Goal: Information Seeking & Learning: Learn about a topic

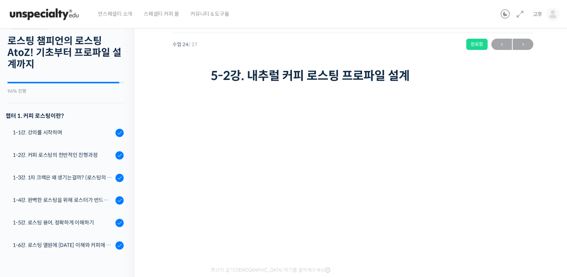
scroll to position [499, 0]
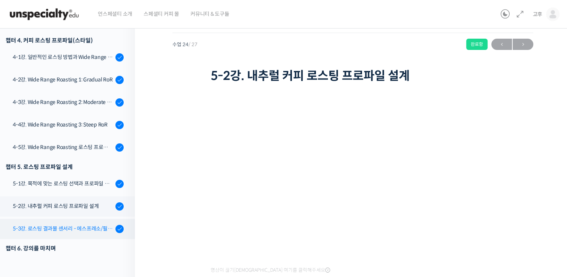
click at [72, 224] on div "5-3강. 로스팅 결과물 센서리 - 에스프레소/필터 커피" at bounding box center [63, 228] width 100 height 8
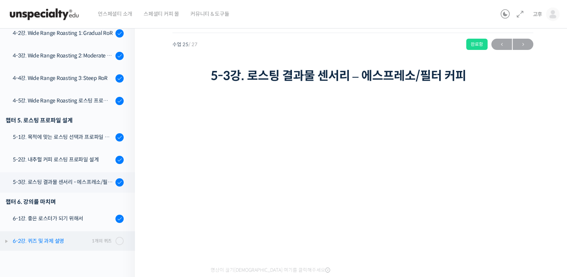
scroll to position [547, 0]
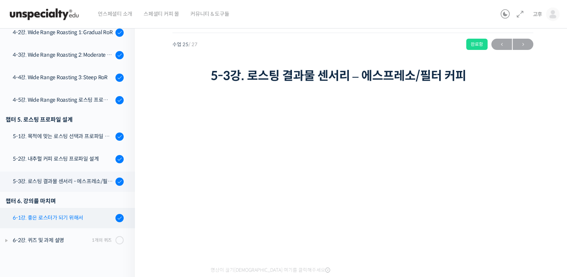
click at [55, 223] on link "6-1강. 좋은 로스터가 되기 위해서" at bounding box center [65, 218] width 139 height 20
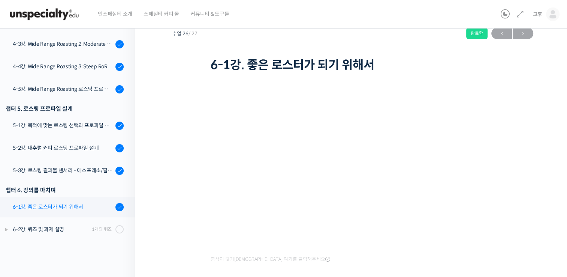
scroll to position [63, 0]
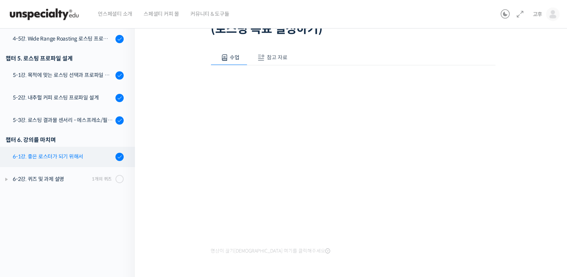
scroll to position [104, 0]
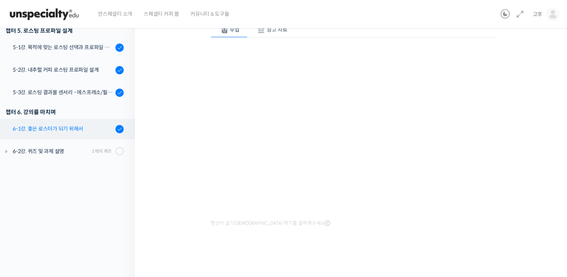
click at [66, 136] on link "6-1강. 좋은 로스터가 되기 위해서" at bounding box center [65, 129] width 139 height 20
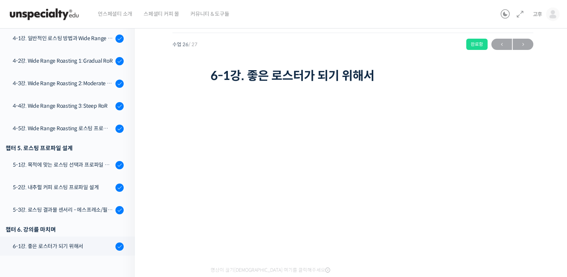
scroll to position [547, 0]
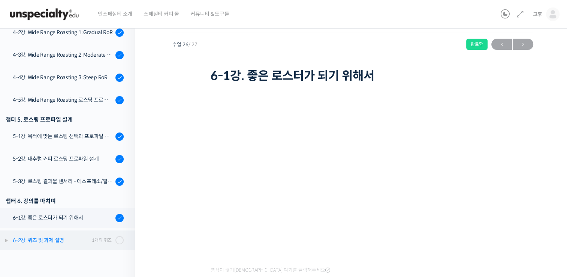
click at [27, 242] on div "6-2강. 퀴즈 및 과제 설명" at bounding box center [51, 240] width 77 height 8
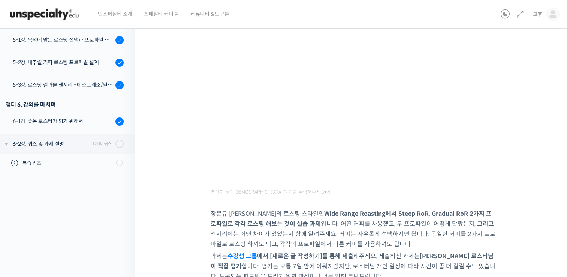
scroll to position [131, 0]
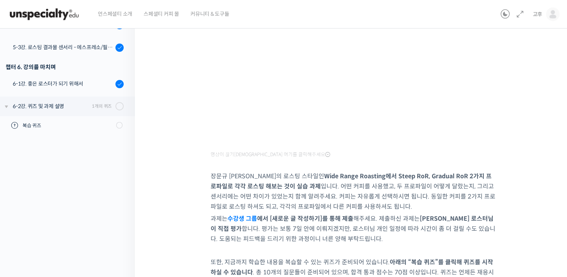
click at [316, 260] on p "또한, 지금까지 학습한 내용을 복습할 수 있는 퀴즈가 준비되어 있습니다. 아래의 “복습 퀴즈”를 클릭해 퀴즈를 시작하실 수 있습니다 . 총 1…" at bounding box center [353, 272] width 285 height 30
click at [308, 233] on p "과제는 수강생 그룹 에서 [새로운 글 작성하기]를 통해 제출 해주세요. 제출하신 과제는 장문규 로스터님이 직접 평가 합니다. 평가는 보통 7일…" at bounding box center [353, 228] width 285 height 30
